Goal: Transaction & Acquisition: Subscribe to service/newsletter

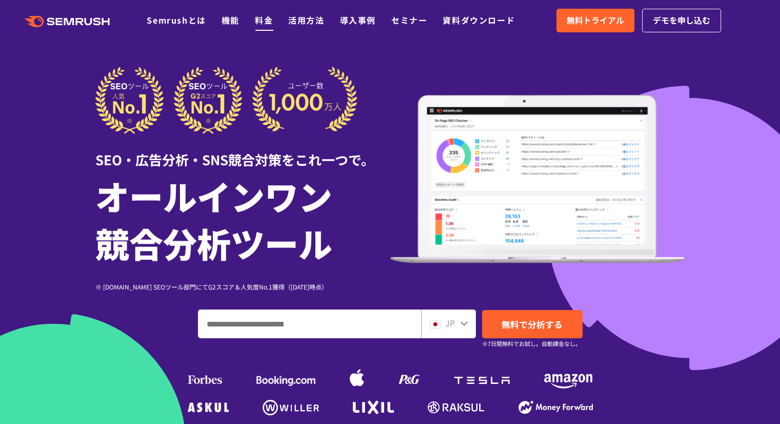
click at [265, 20] on link "料金" at bounding box center [264, 20] width 18 height 12
click at [366, 267] on div "※ [DOMAIN_NAME] SEOツール部門にてG2スコア＆人気度No.1獲得（[DATE]時点） ※ [DOMAIN_NAME] SEOツール部門にてG…" at bounding box center [242, 278] width 295 height 25
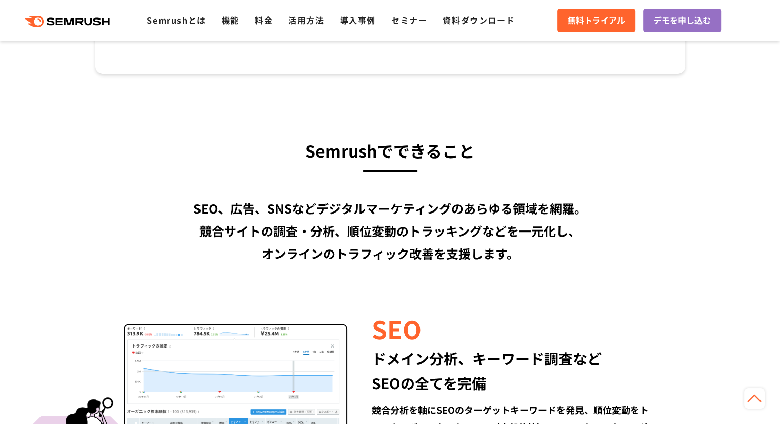
scroll to position [872, 0]
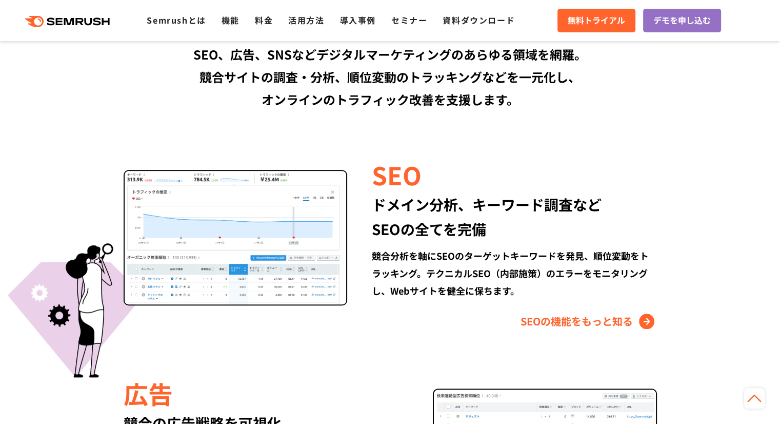
click at [77, 91] on section "Semrushでできること SEO、広告、SNSなどデジタルマーケティングのあらゆる領域を網羅。 競合サイトの調査・分析、順位変動のトラッキングなどを一元化し…" at bounding box center [390, 432] width 780 height 1025
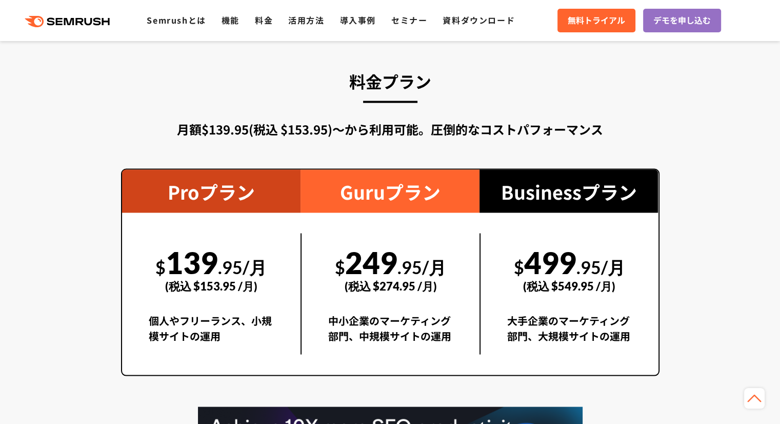
scroll to position [1539, 0]
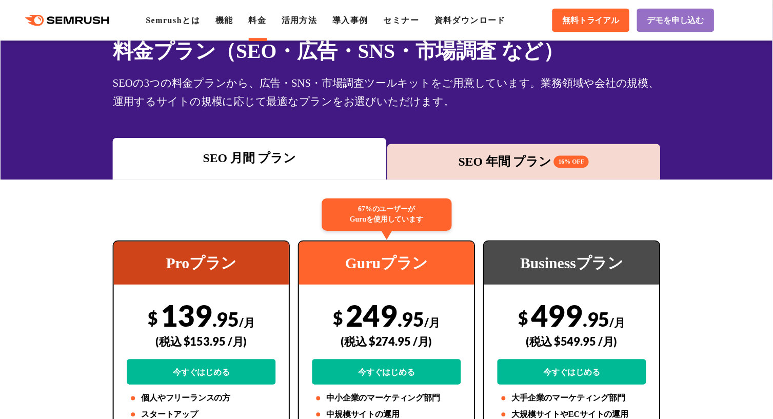
scroll to position [103, 0]
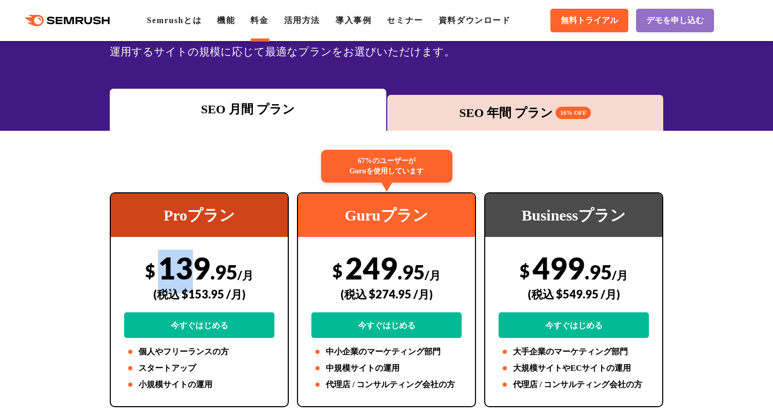
drag, startPoint x: 160, startPoint y: 271, endPoint x: 187, endPoint y: 267, distance: 27.9
click at [187, 267] on div "$ 139 .95 /月 (税込 $153.95 /月) 今すぐはじめる" at bounding box center [199, 294] width 150 height 88
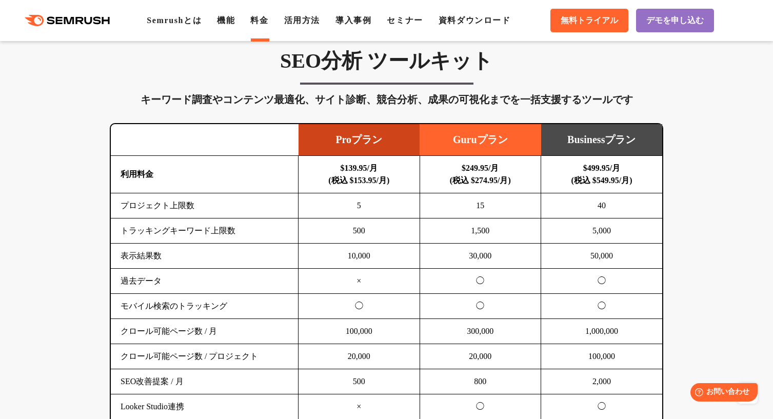
scroll to position [564, 0]
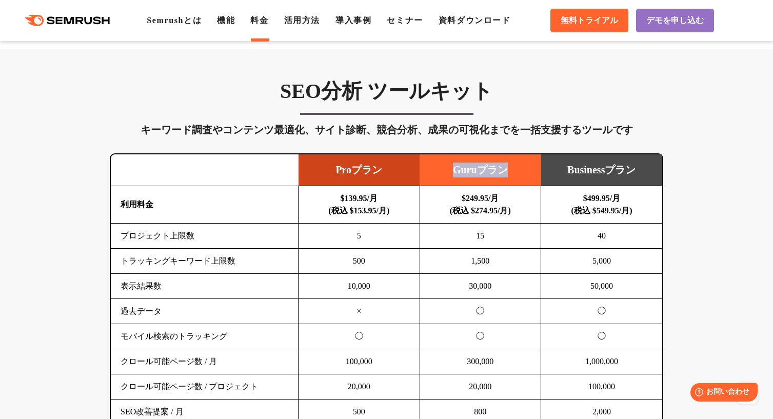
drag, startPoint x: 454, startPoint y: 172, endPoint x: 513, endPoint y: 172, distance: 59.0
click at [512, 172] on td "Guruプラン" at bounding box center [481, 170] width 122 height 32
click at [518, 172] on td "Guruプラン" at bounding box center [481, 170] width 122 height 32
